Goal: Transaction & Acquisition: Purchase product/service

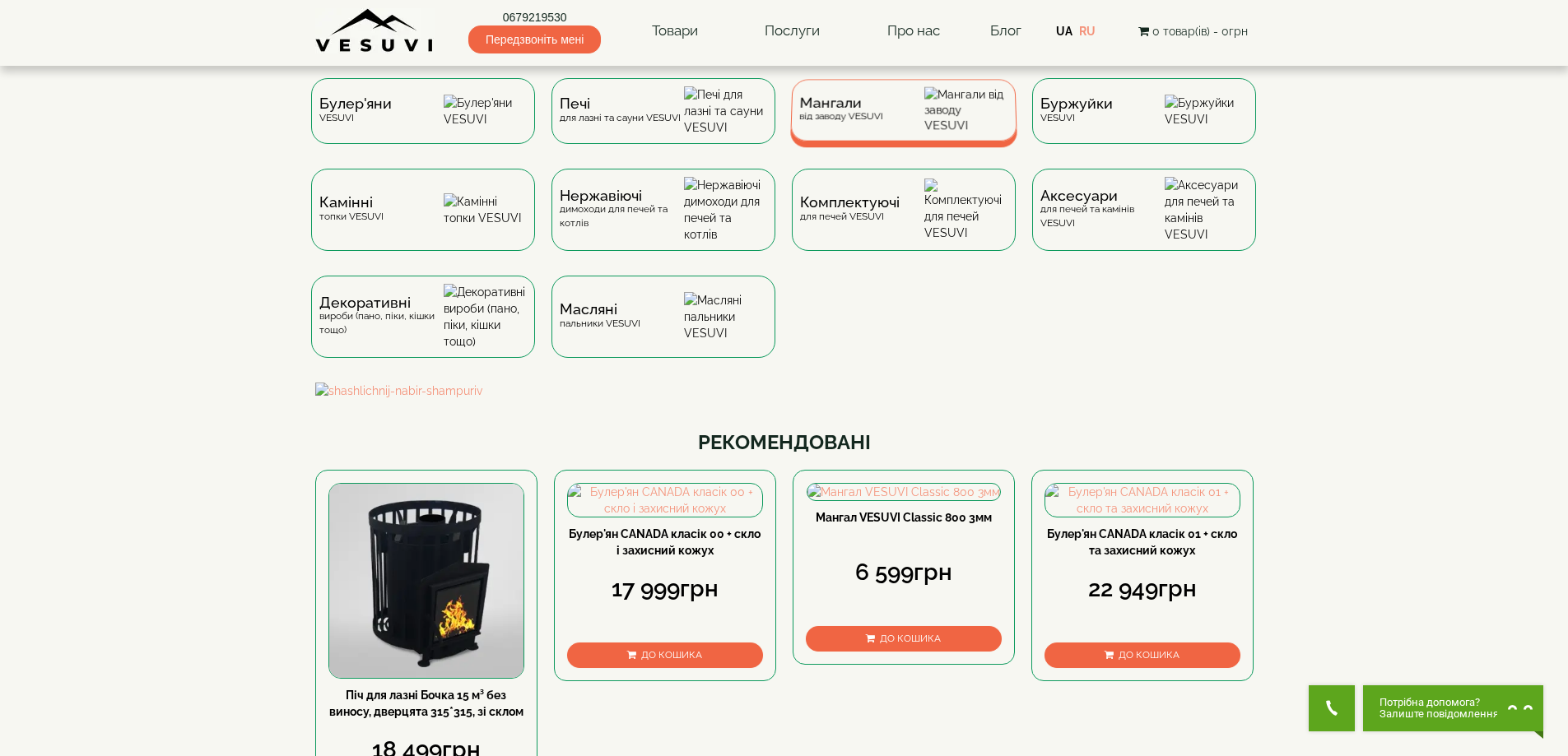
click at [838, 130] on div "Мангали від заводу VESUVI" at bounding box center [904, 110] width 227 height 62
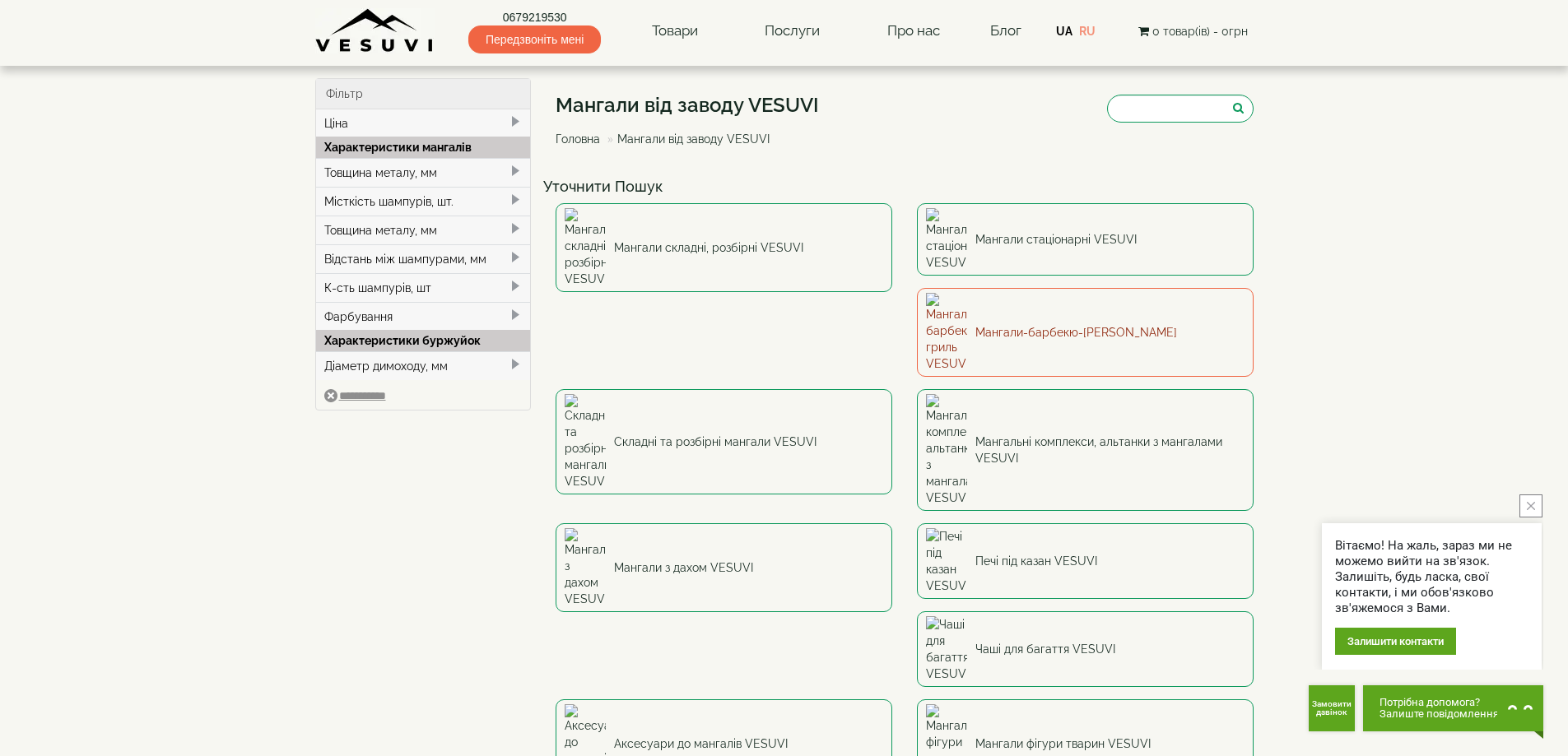
click at [917, 296] on link "Мангали-барбекю-гриль VESUVI" at bounding box center [1085, 332] width 336 height 89
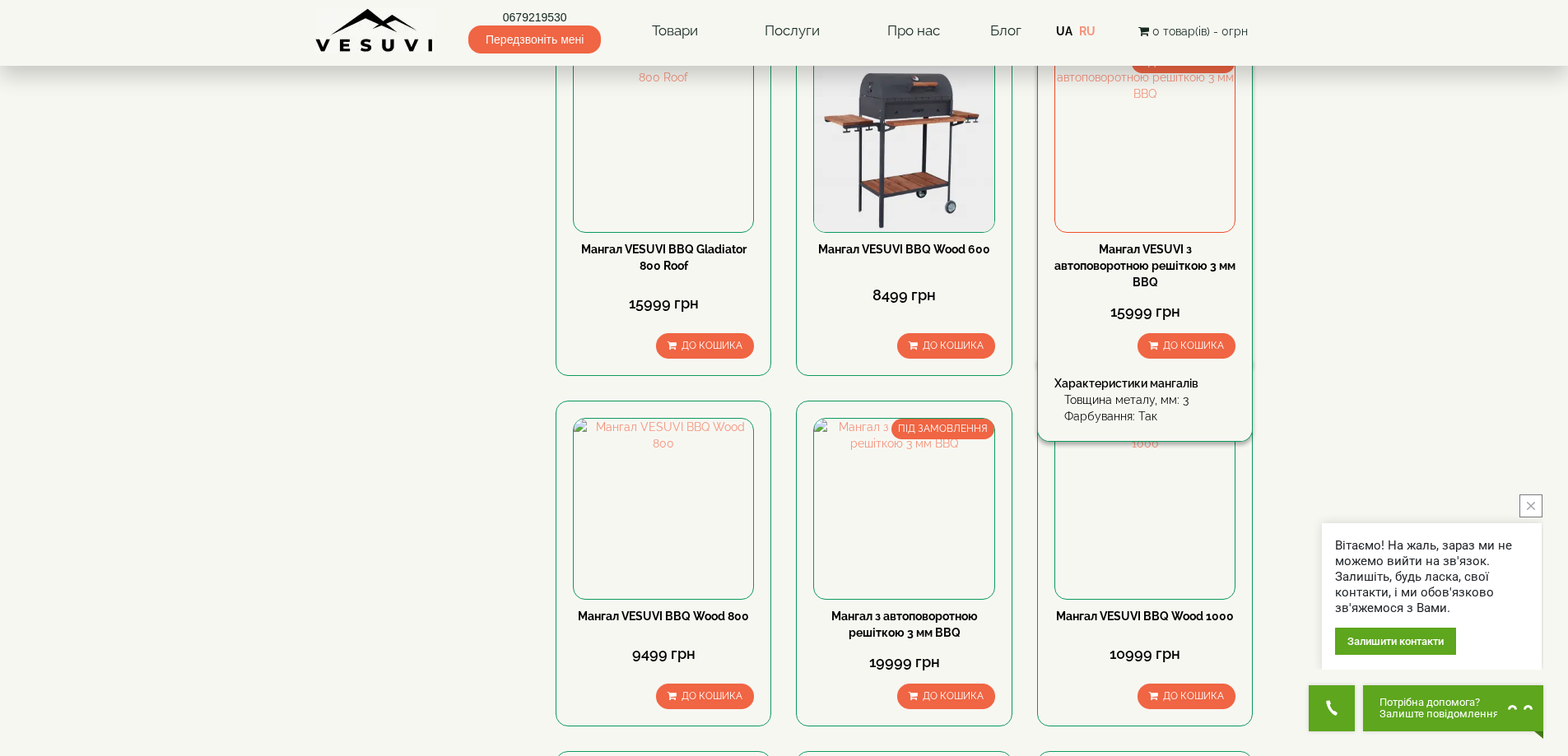
scroll to position [905, 0]
